Goal: Information Seeking & Learning: Learn about a topic

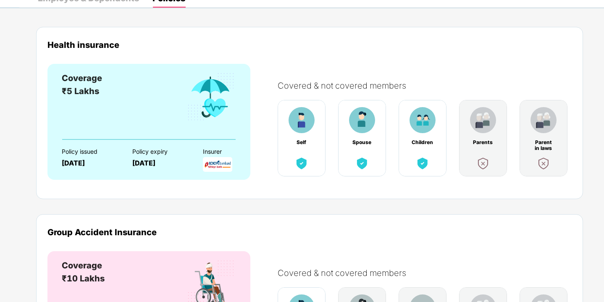
scroll to position [50, 0]
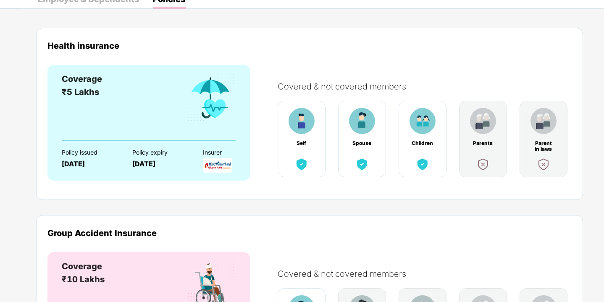
click at [80, 157] on div "Policy issued [DATE]" at bounding box center [91, 155] width 58 height 29
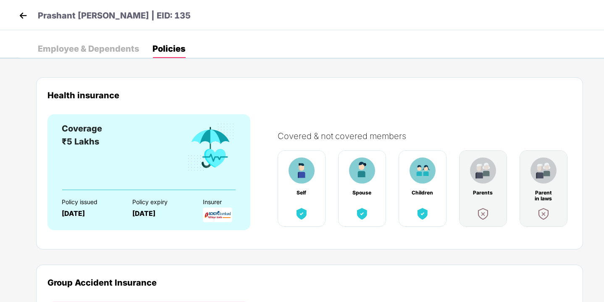
scroll to position [0, 0]
click at [24, 14] on img at bounding box center [23, 15] width 13 height 13
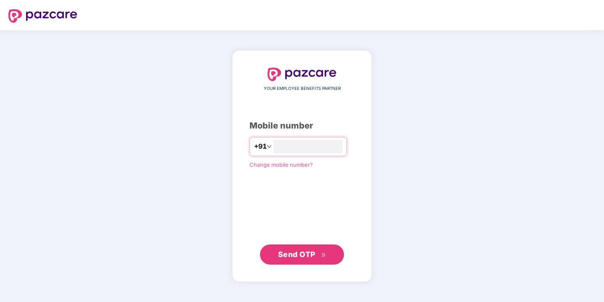
type input "*"
type input "**********"
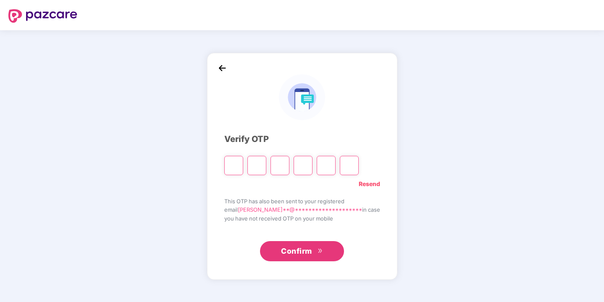
type input "*"
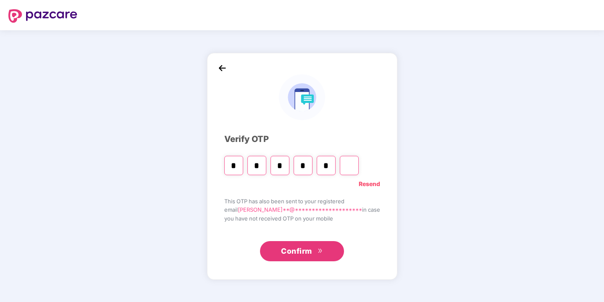
type input "*"
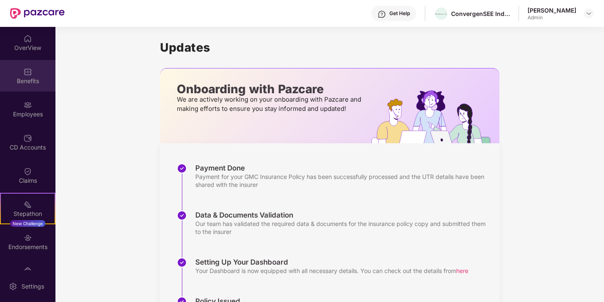
click at [30, 75] on img at bounding box center [28, 72] width 8 height 8
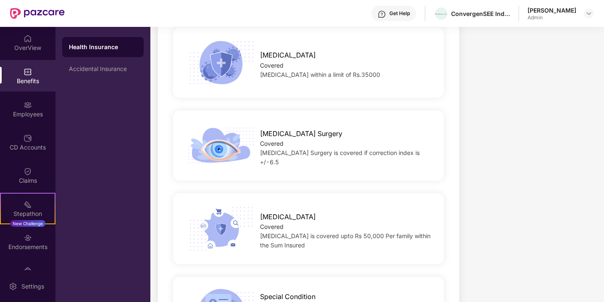
scroll to position [1322, 0]
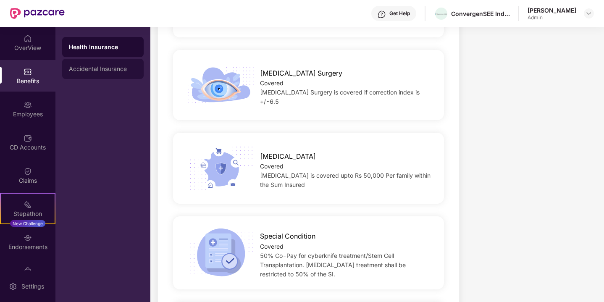
click at [113, 68] on div "Accidental Insurance" at bounding box center [103, 68] width 68 height 7
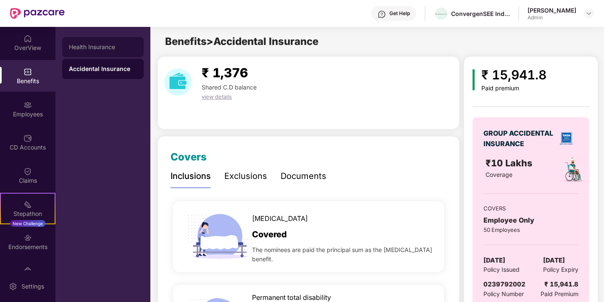
click at [118, 44] on div "Health Insurance" at bounding box center [103, 47] width 68 height 7
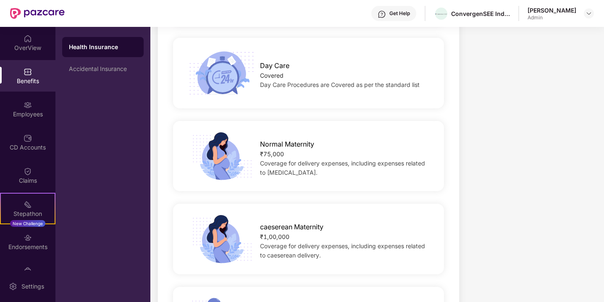
scroll to position [753, 0]
click at [28, 40] on img at bounding box center [28, 38] width 8 height 8
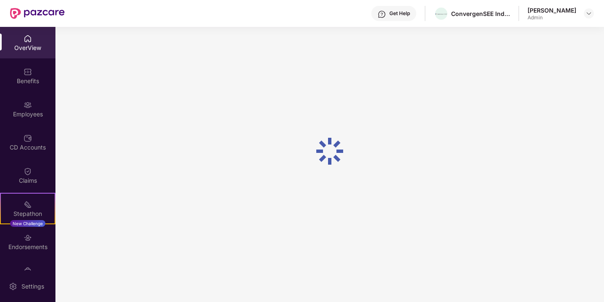
scroll to position [27, 0]
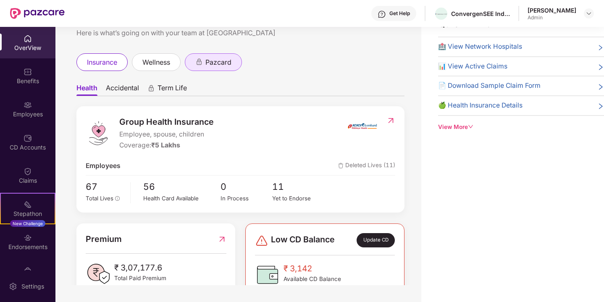
click at [213, 56] on div "pazcard" at bounding box center [213, 62] width 57 height 18
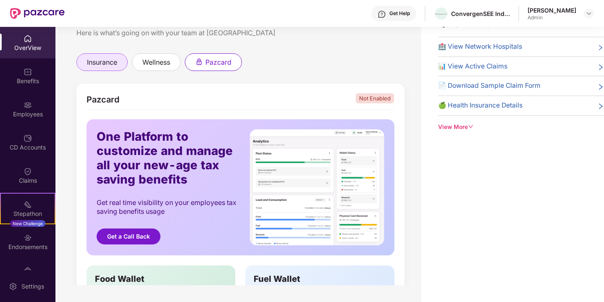
click at [120, 58] on div "insurance" at bounding box center [101, 62] width 51 height 18
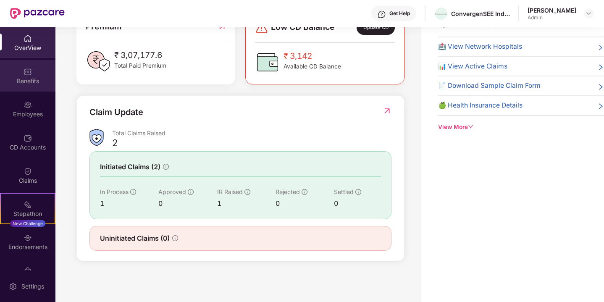
click at [33, 83] on div "Benefits" at bounding box center [27, 81] width 55 height 8
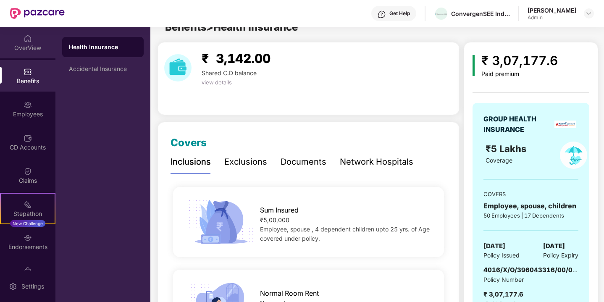
click at [25, 39] on img at bounding box center [28, 38] width 8 height 8
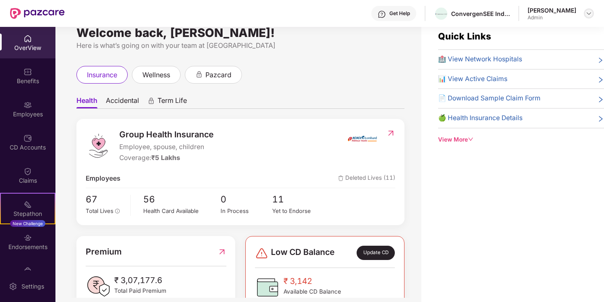
click at [586, 12] on img at bounding box center [588, 13] width 7 height 7
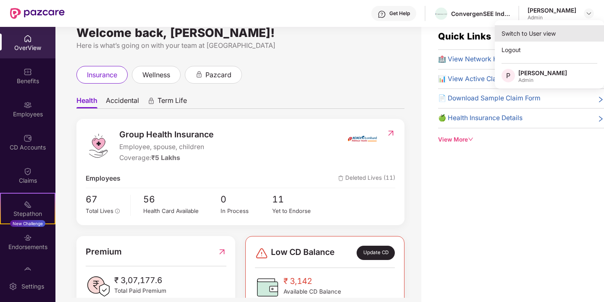
click at [560, 35] on div "Switch to User view" at bounding box center [549, 33] width 109 height 16
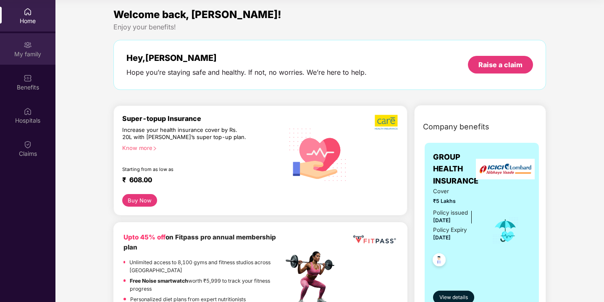
click at [30, 50] on div "My family" at bounding box center [27, 54] width 55 height 8
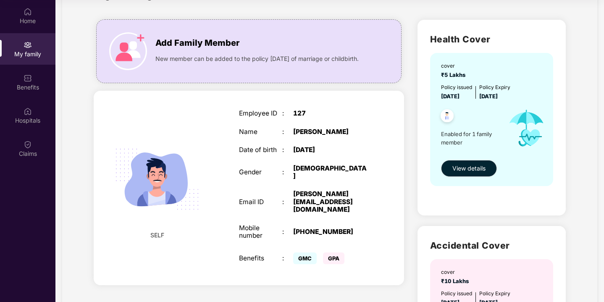
scroll to position [39, 0]
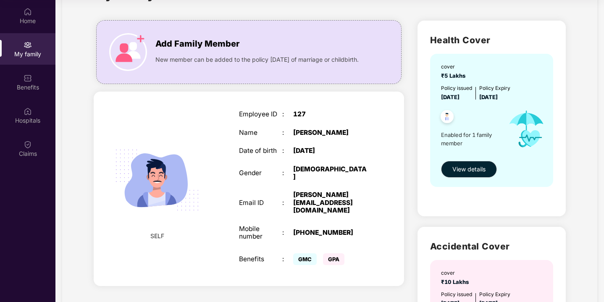
click at [269, 115] on div "Employee ID" at bounding box center [260, 114] width 43 height 8
click at [476, 168] on span "View details" at bounding box center [468, 169] width 33 height 9
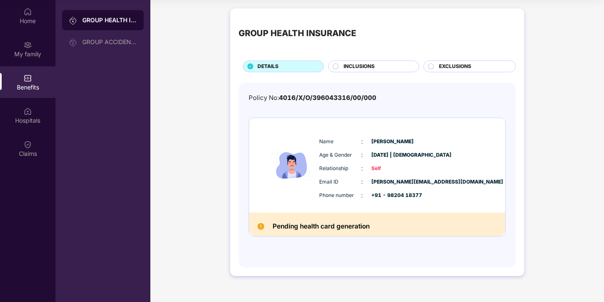
click at [334, 230] on h2 "Pending health card generation" at bounding box center [320, 226] width 97 height 11
click at [25, 113] on img at bounding box center [28, 111] width 8 height 8
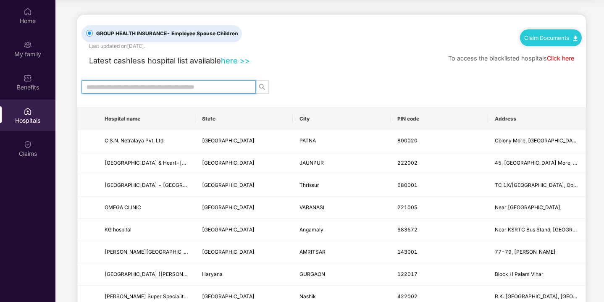
click at [191, 87] on input "text" at bounding box center [164, 86] width 157 height 9
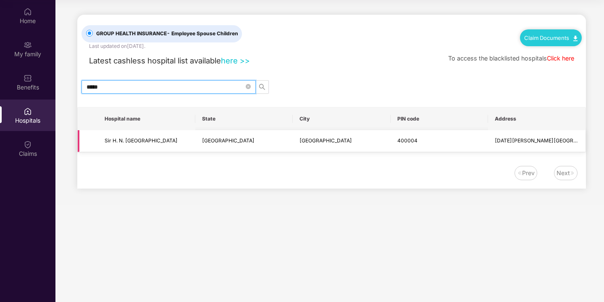
scroll to position [47, 0]
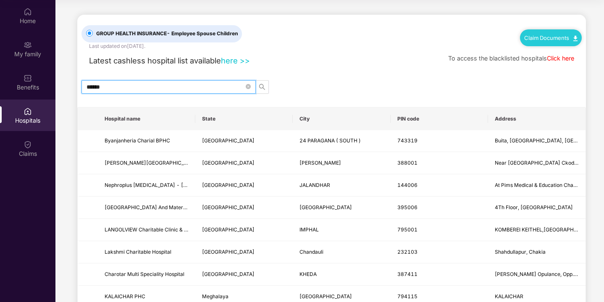
type input "******"
